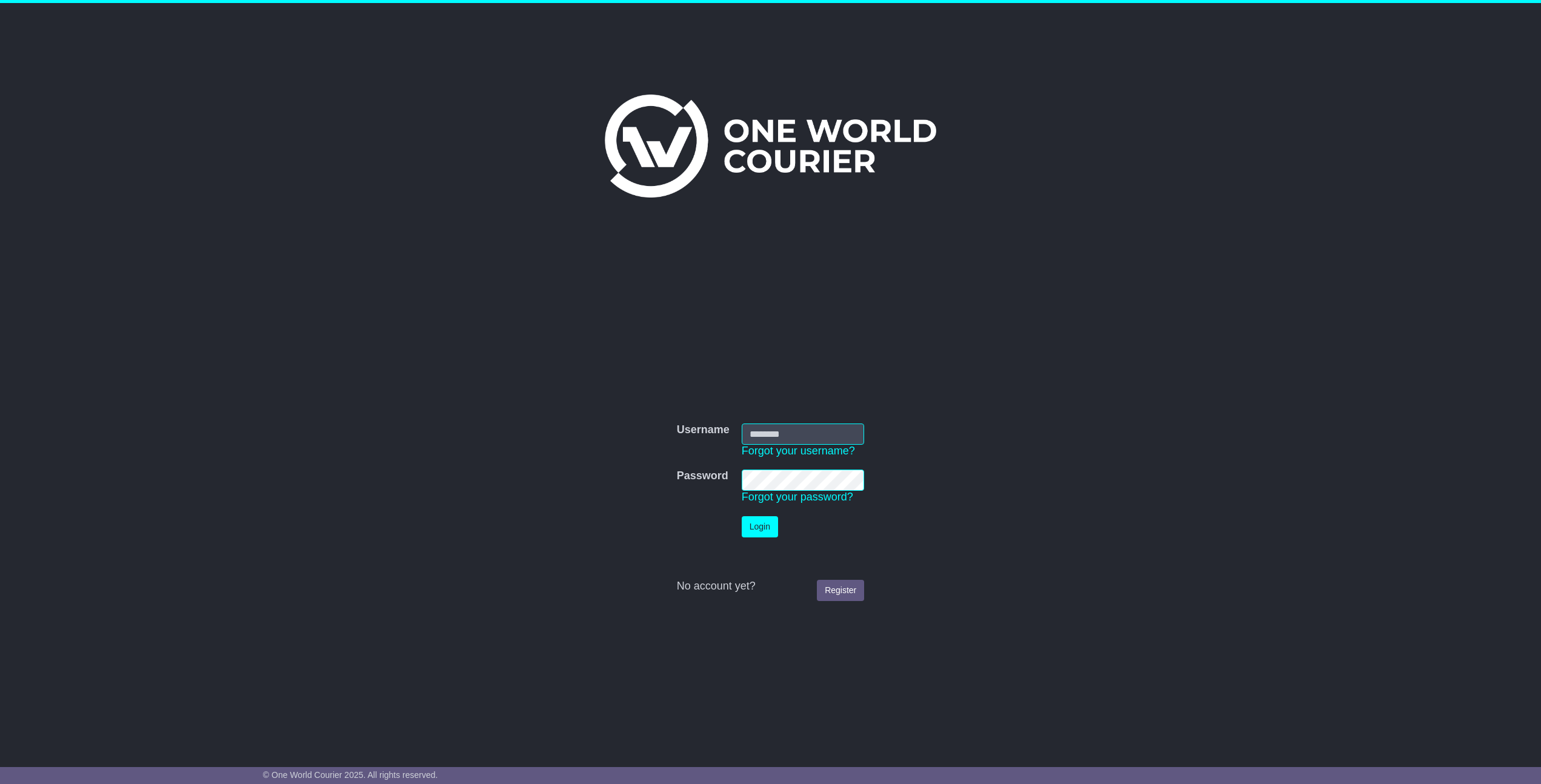
type input "**********"
click at [773, 526] on button "Login" at bounding box center [759, 527] width 36 height 21
